Goal: Task Accomplishment & Management: Manage account settings

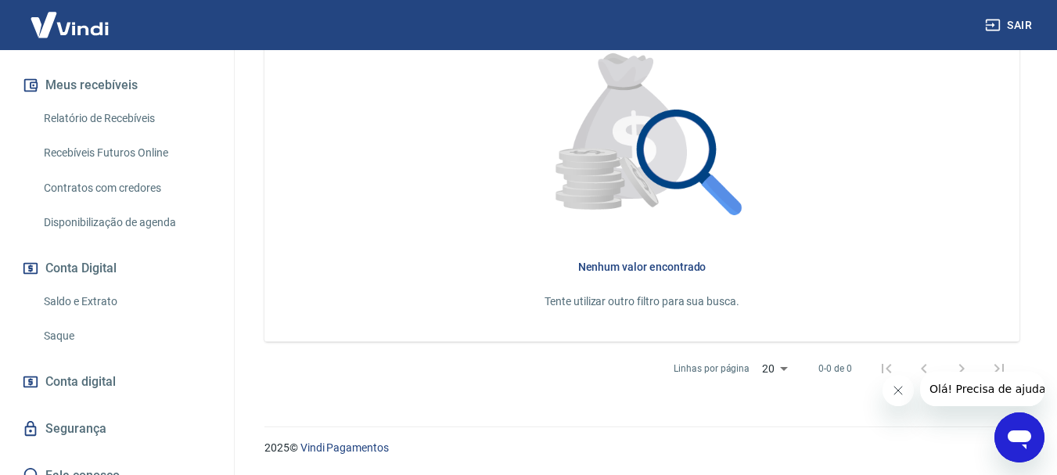
scroll to position [342, 0]
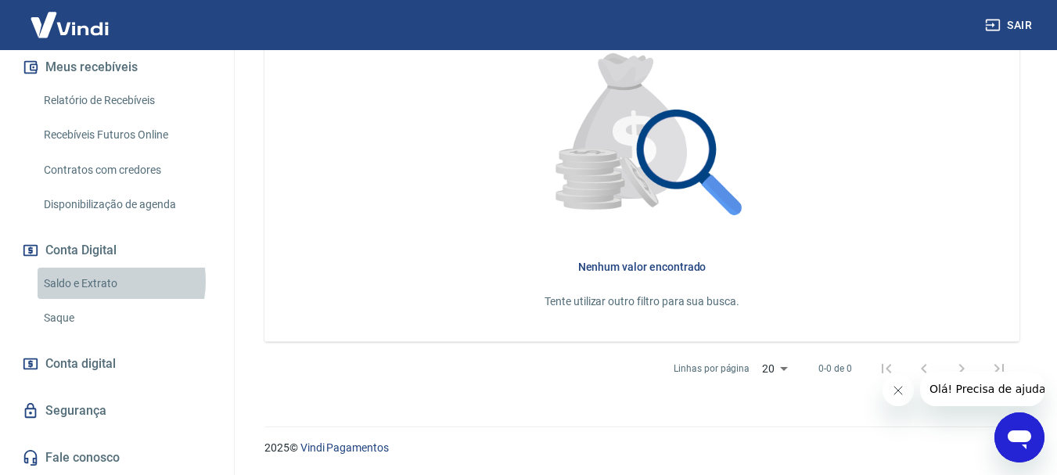
click at [104, 281] on link "Saldo e Extrato" at bounding box center [127, 284] width 178 height 32
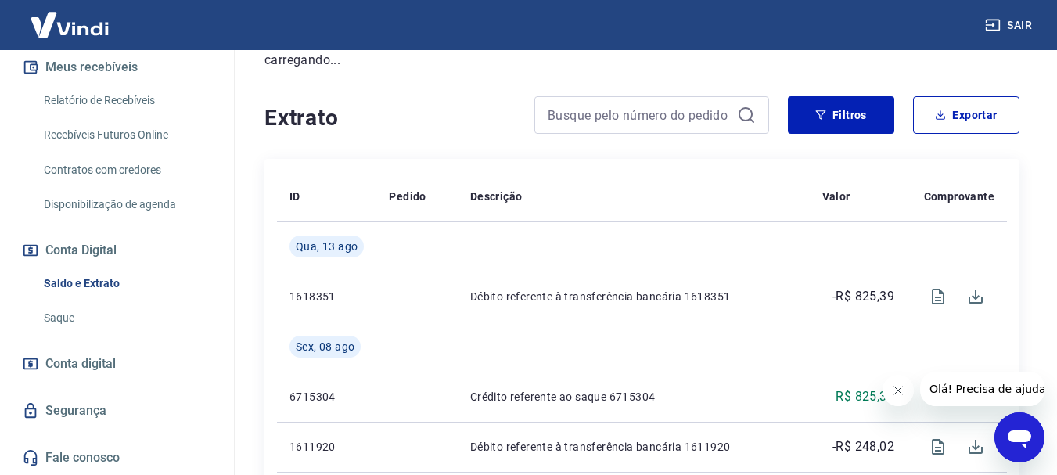
scroll to position [209, 0]
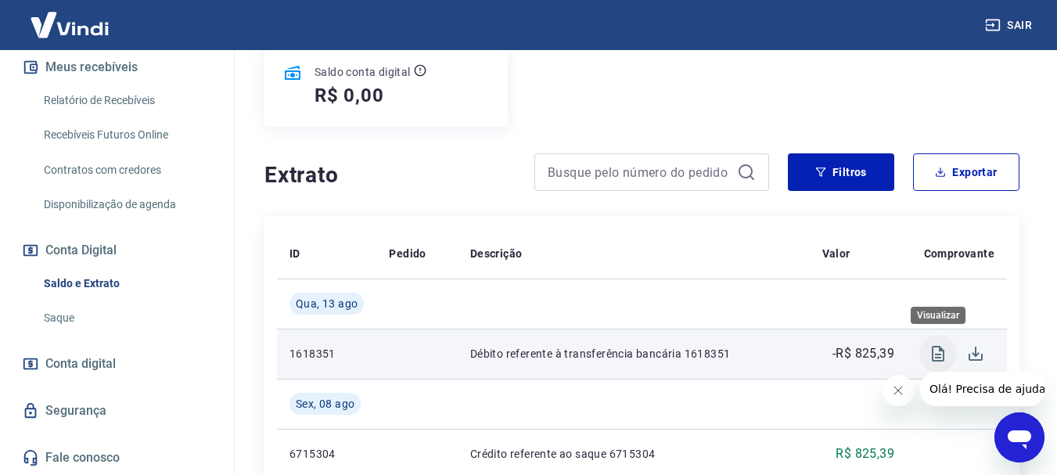
click at [938, 355] on icon "Visualizar" at bounding box center [938, 354] width 13 height 16
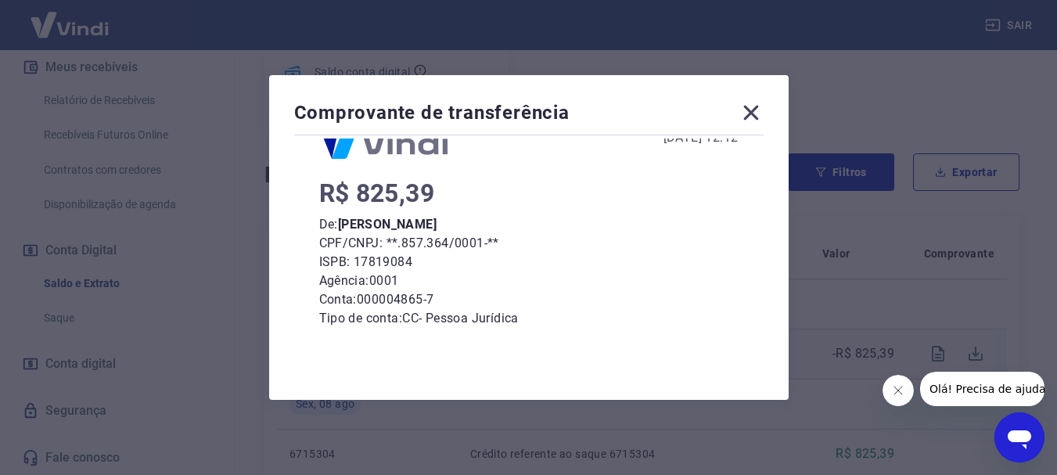
scroll to position [104, 0]
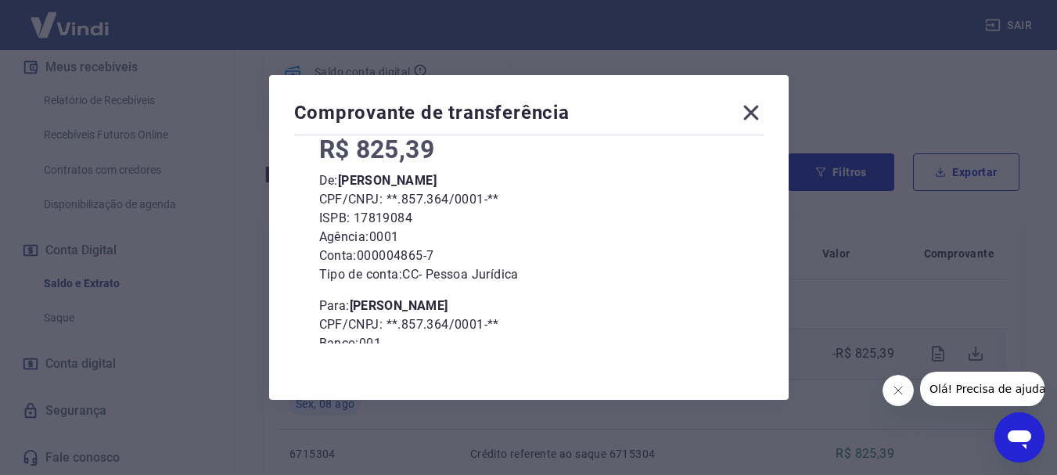
click at [754, 113] on icon at bounding box center [750, 113] width 15 height 15
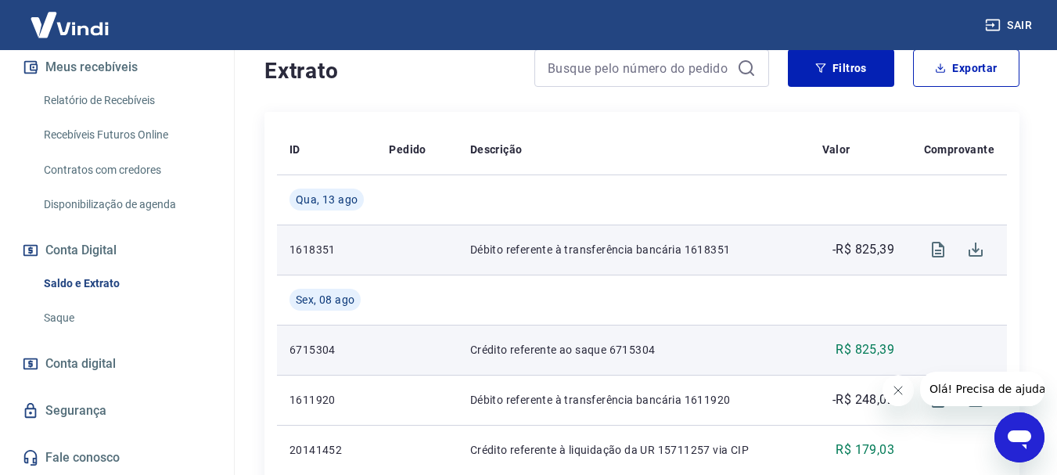
scroll to position [417, 0]
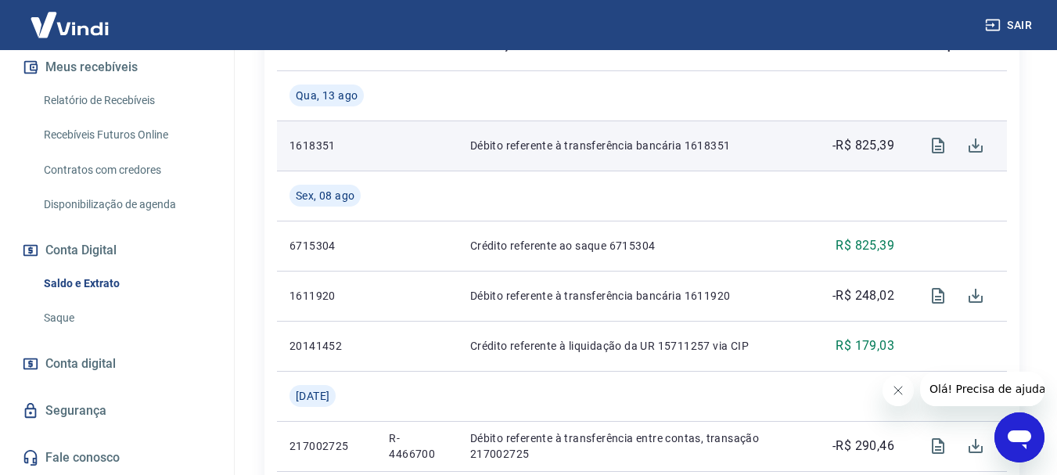
click at [896, 395] on icon "Fechar mensagem da empresa" at bounding box center [897, 390] width 13 height 13
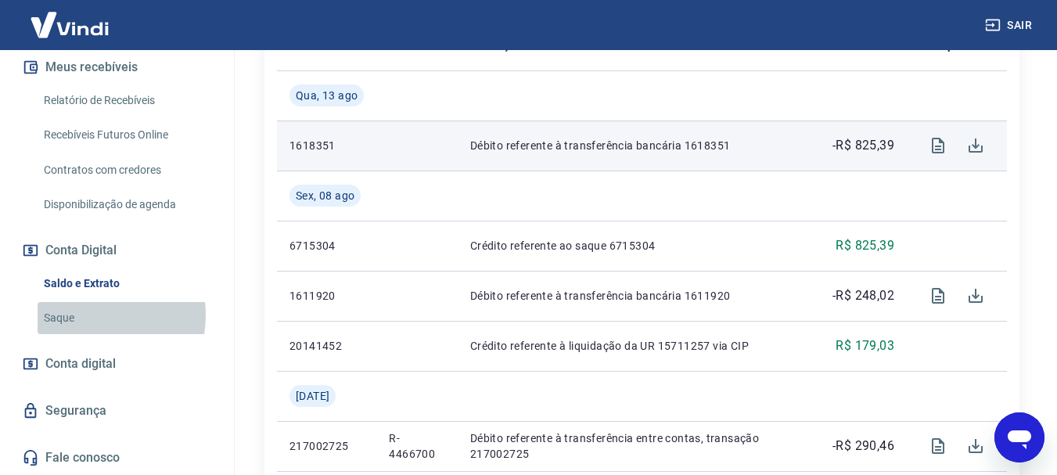
click at [92, 315] on link "Saque" at bounding box center [127, 318] width 178 height 32
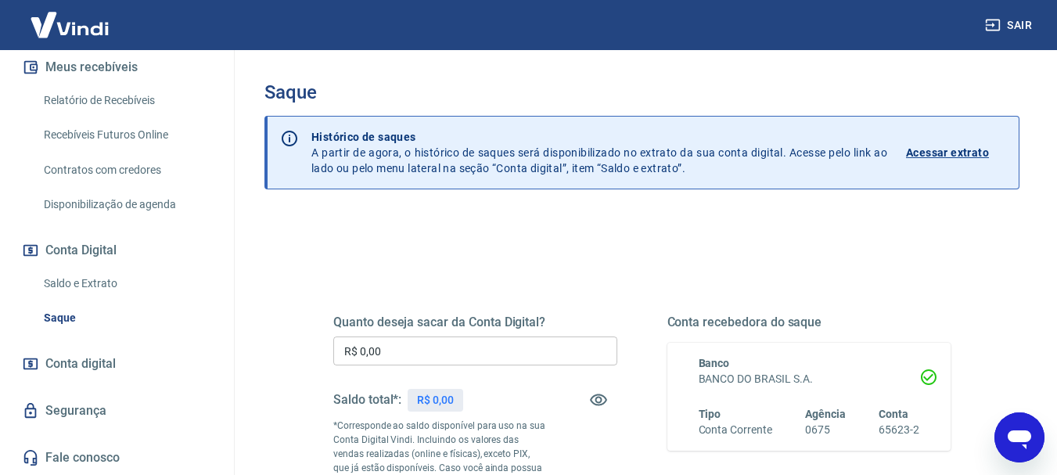
scroll to position [209, 0]
